Goal: Information Seeking & Learning: Learn about a topic

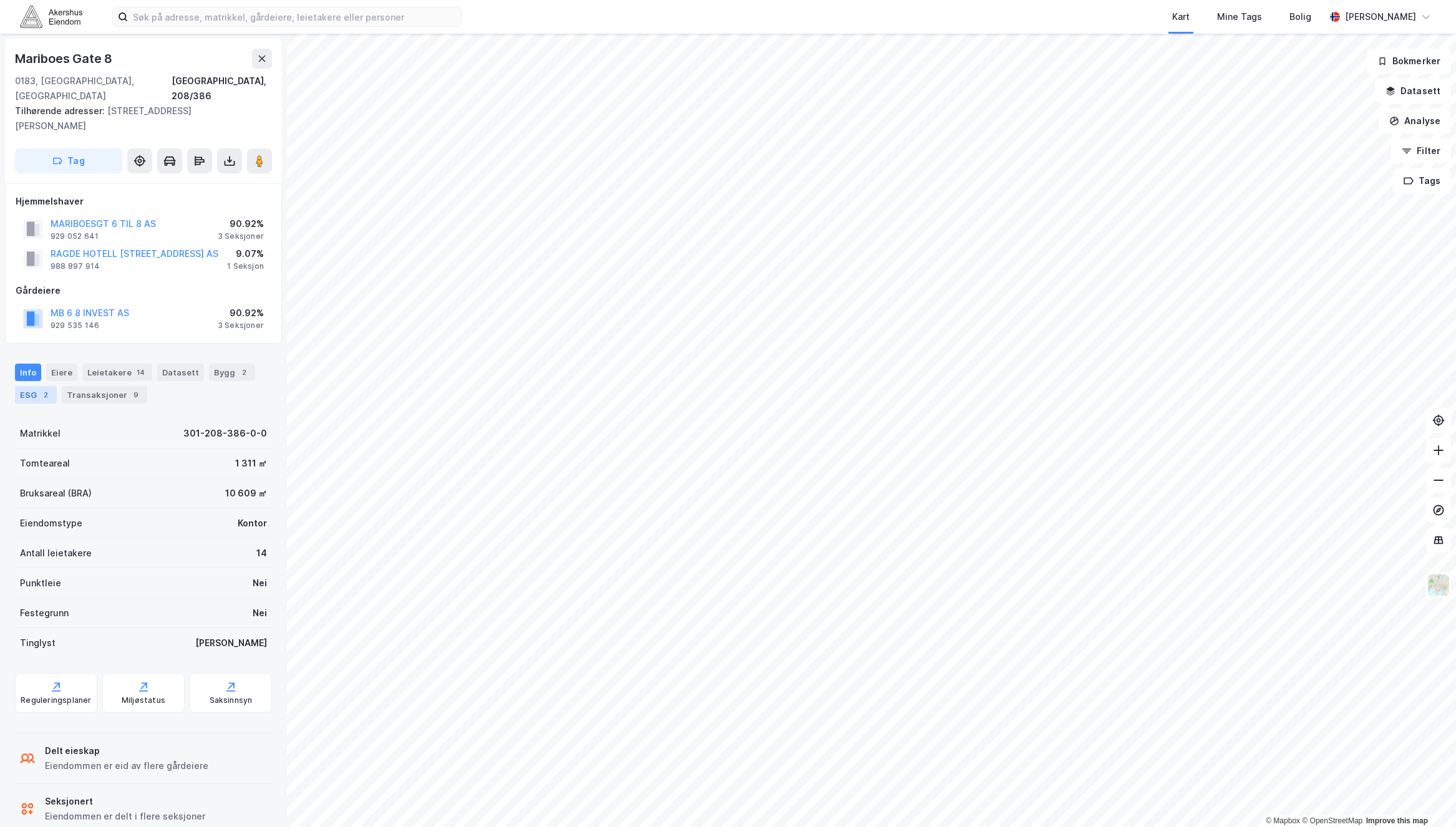
click at [27, 388] on div "ESG 2" at bounding box center [35, 395] width 42 height 17
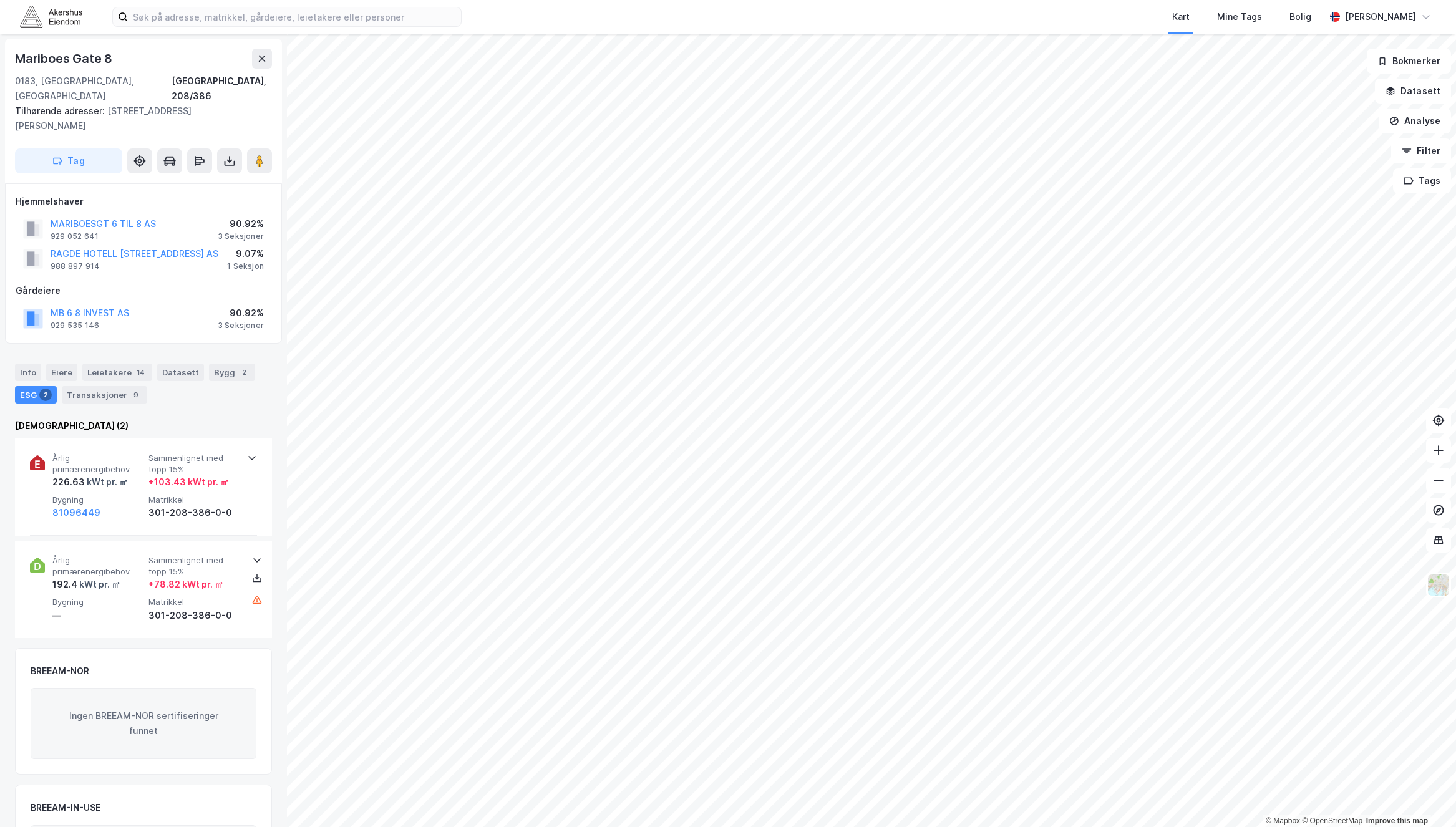
click at [141, 348] on div "Info Eiere Leietakere 14 Datasett Bygg 2 ESG 2 Transaksjoner 9" at bounding box center [143, 378] width 287 height 60
click at [248, 453] on icon at bounding box center [251, 457] width 10 height 10
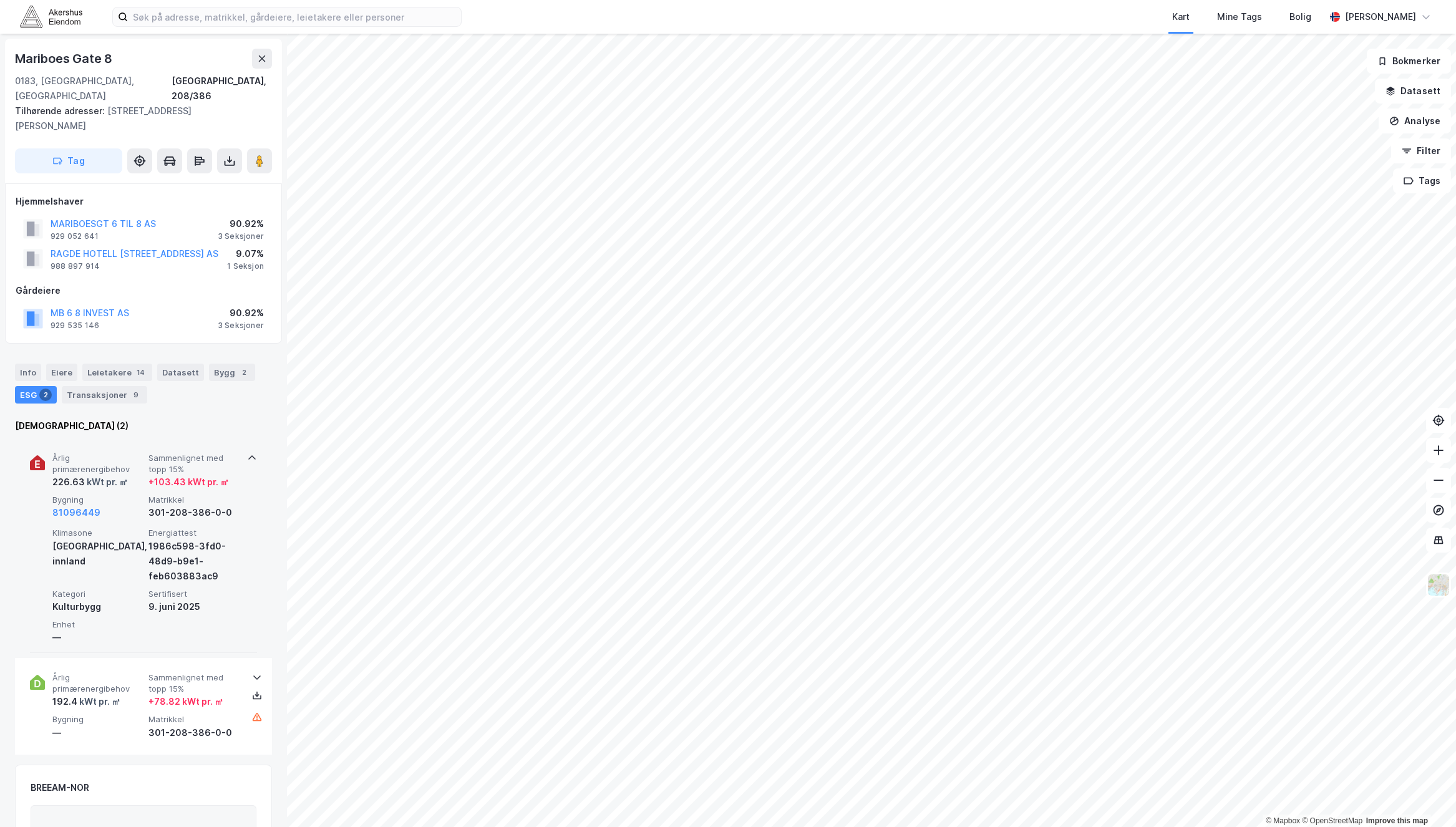
click at [248, 455] on icon at bounding box center [252, 457] width 8 height 5
